Goal: Transaction & Acquisition: Purchase product/service

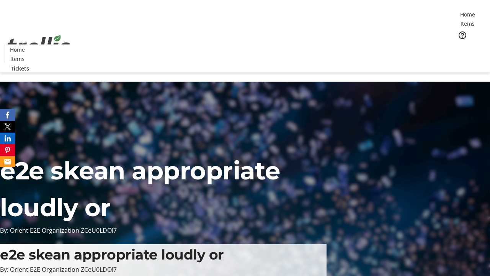
click at [461, 44] on span "Tickets" at bounding box center [470, 48] width 18 height 8
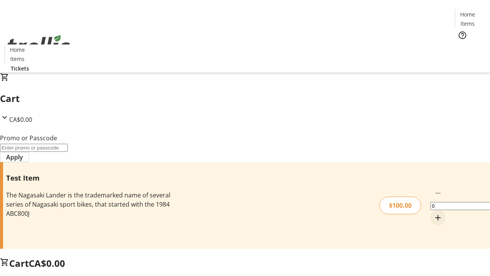
click at [434, 213] on mat-icon "Increment by one" at bounding box center [438, 217] width 9 height 9
type input "1"
type input "FLAT"
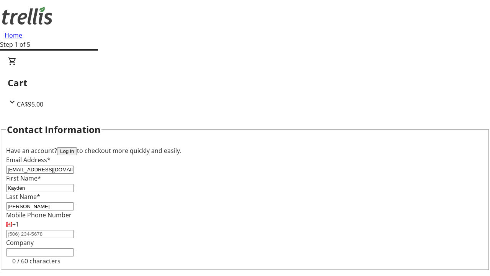
type input "[PERSON_NAME]"
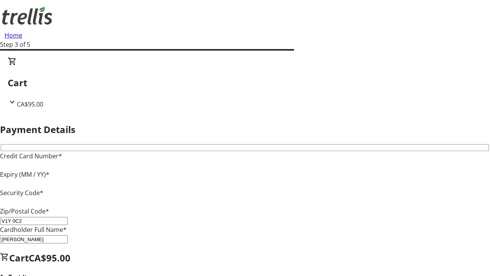
type input "V1Y 0C2"
